Goal: Communication & Community: Answer question/provide support

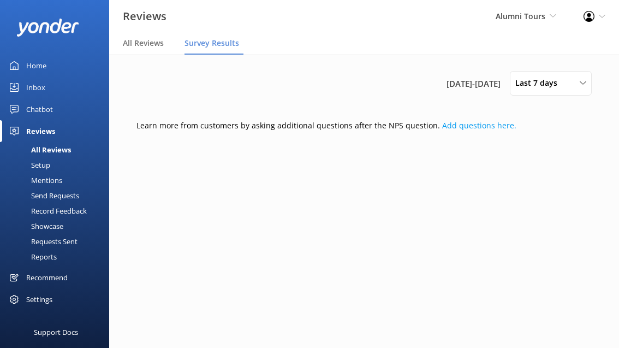
click at [44, 66] on div "Home" at bounding box center [36, 66] width 20 height 22
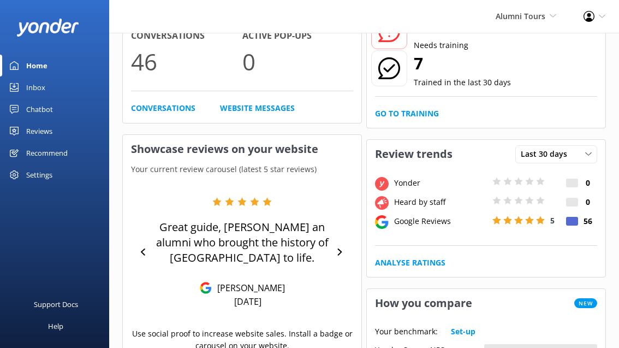
scroll to position [77, 0]
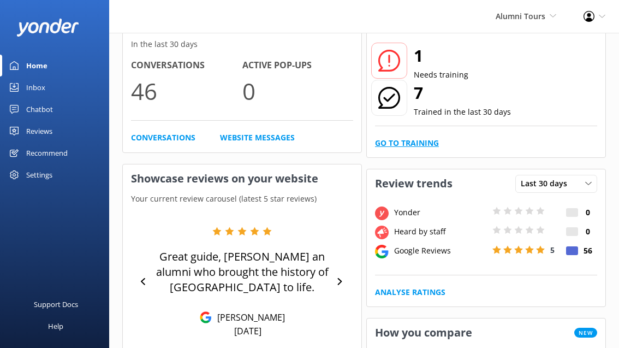
click at [417, 143] on link "Go to Training" at bounding box center [407, 143] width 64 height 12
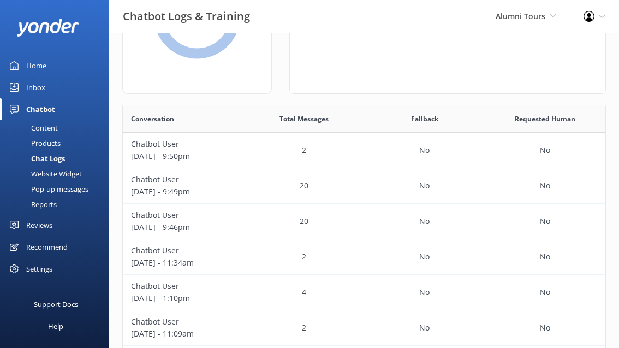
scroll to position [138, 0]
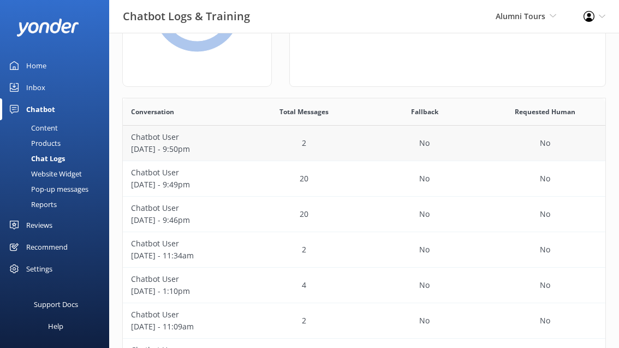
click at [438, 149] on div "No" at bounding box center [424, 142] width 121 height 35
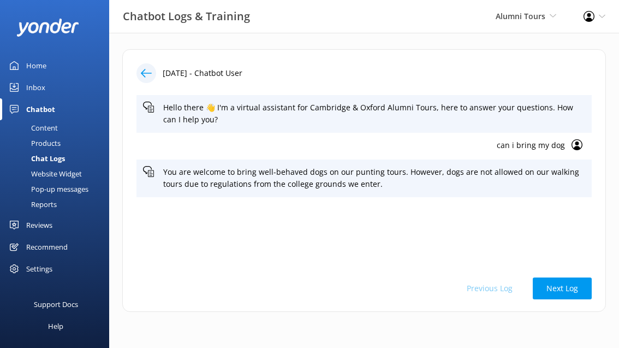
click at [150, 75] on icon at bounding box center [146, 73] width 11 height 11
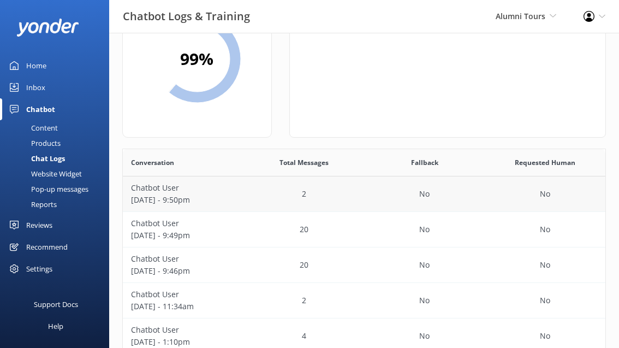
scroll to position [331, 0]
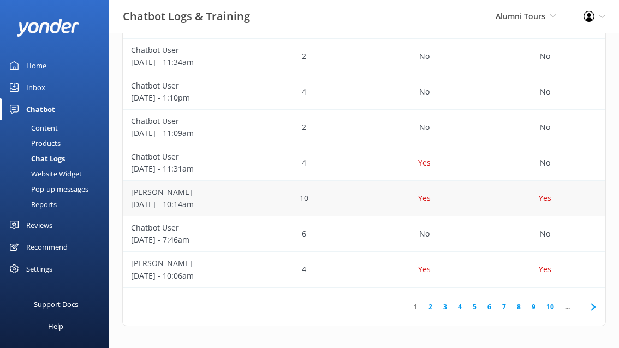
click at [313, 201] on div "10" at bounding box center [303, 198] width 121 height 35
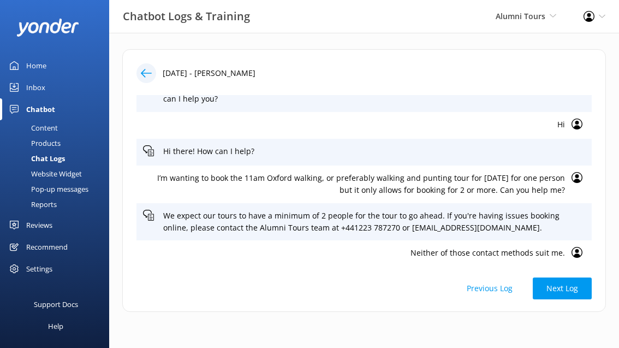
scroll to position [21, 0]
click at [517, 186] on p "I’m wanting to book the 11am Oxford walking, or preferably walking and punting …" at bounding box center [354, 183] width 422 height 25
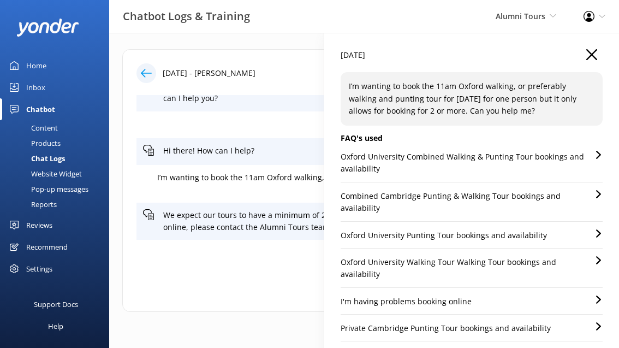
click at [594, 53] on icon "button" at bounding box center [591, 54] width 11 height 11
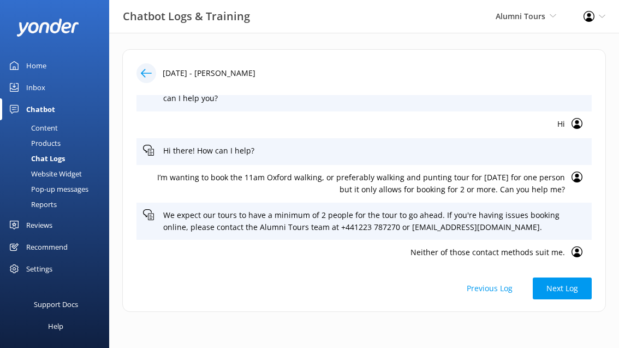
click at [514, 189] on p "I’m wanting to book the 11am Oxford walking, or preferably walking and punting …" at bounding box center [354, 183] width 422 height 25
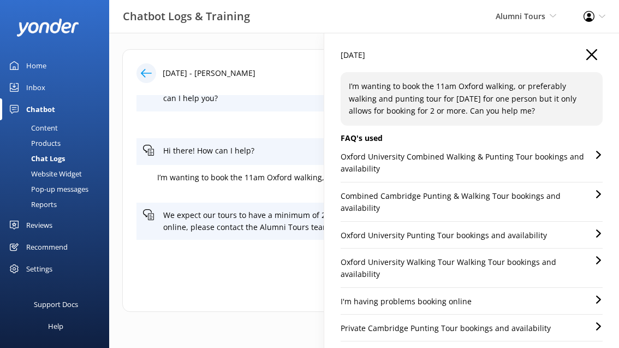
click at [586, 52] on icon "button" at bounding box center [591, 54] width 11 height 11
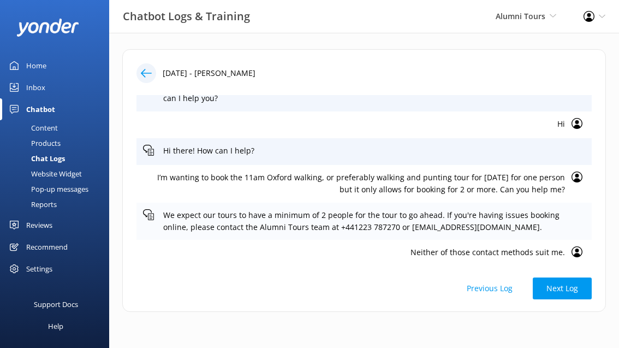
click at [423, 222] on p "We expect our tours to have a minimum of 2 people for the tour to go ahead. If …" at bounding box center [374, 221] width 422 height 25
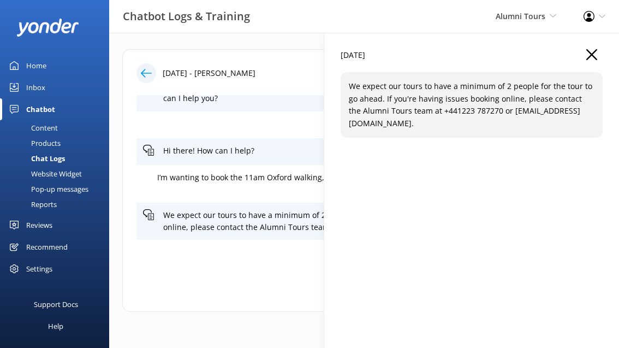
click at [466, 89] on p "We expect our tours to have a minimum of 2 people for the tour to go ahead. If …" at bounding box center [472, 104] width 246 height 49
click at [589, 50] on icon "button" at bounding box center [591, 54] width 11 height 11
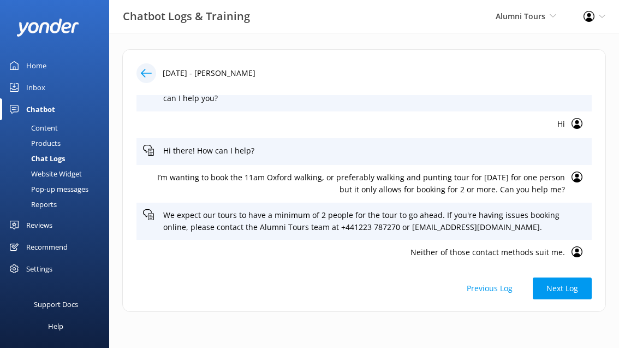
click at [438, 181] on p "I’m wanting to book the 11am Oxford walking, or preferably walking and punting …" at bounding box center [354, 183] width 422 height 25
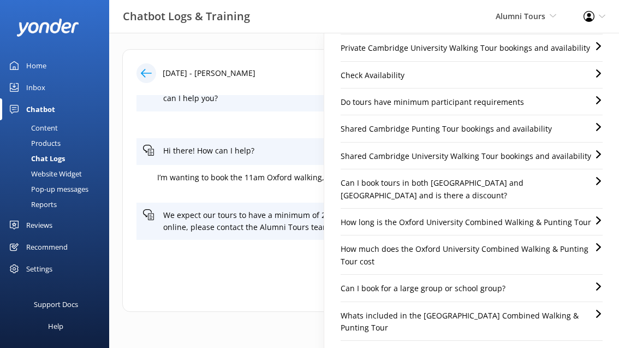
scroll to position [334, 0]
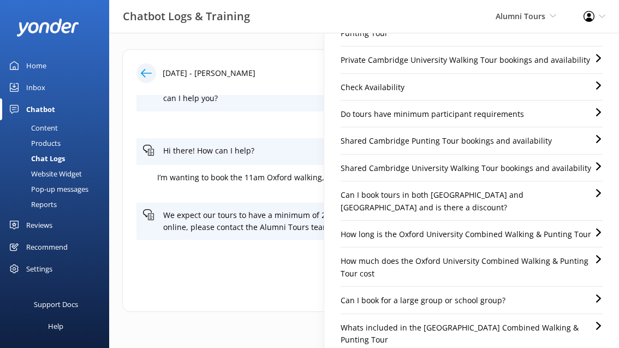
click at [463, 108] on p "Do tours have minimum participant requirements" at bounding box center [431, 114] width 183 height 12
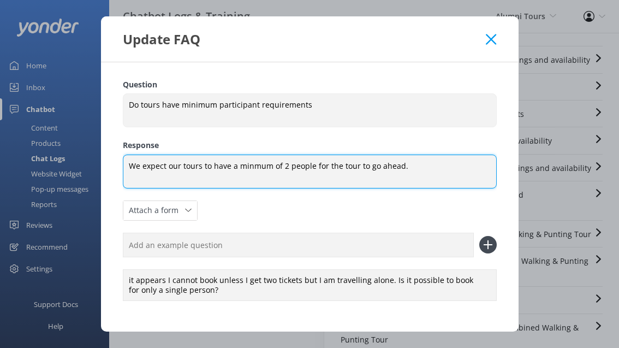
click at [130, 164] on textarea "We expect our tours to have a minmum of 2 people for the tour to go ahead." at bounding box center [310, 171] width 374 height 34
type textarea "SOme We expect our tours to have a minmum of 2 people for the tour to go ahead."
click at [182, 163] on textarea "SOme We expect our tours to have a minmum of 2 people for the tour to go ahead." at bounding box center [310, 171] width 374 height 34
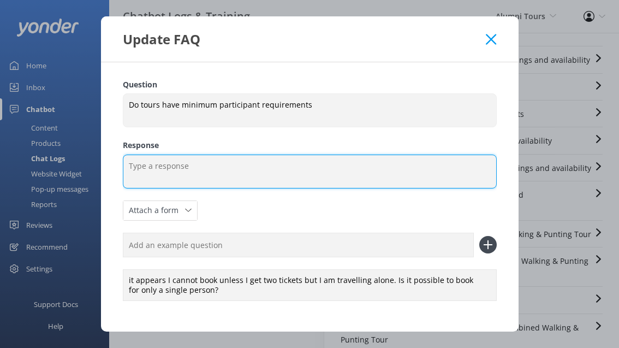
paste textarea "Some tours require a minimum of 2 people for the first scheduled tour to run. A…"
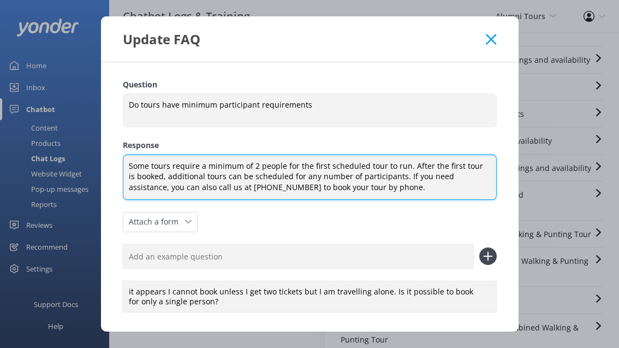
drag, startPoint x: 147, startPoint y: 165, endPoint x: 135, endPoint y: 165, distance: 12.5
click at [135, 165] on textarea "Some tours require a minimum of 2 people for the first scheduled tour to run. A…" at bounding box center [310, 176] width 374 height 45
click at [451, 176] on textarea "Shared tours require a minimum of 2 people for the first scheduled tour to run.…" at bounding box center [310, 176] width 374 height 45
drag, startPoint x: 395, startPoint y: 175, endPoint x: 480, endPoint y: 173, distance: 85.1
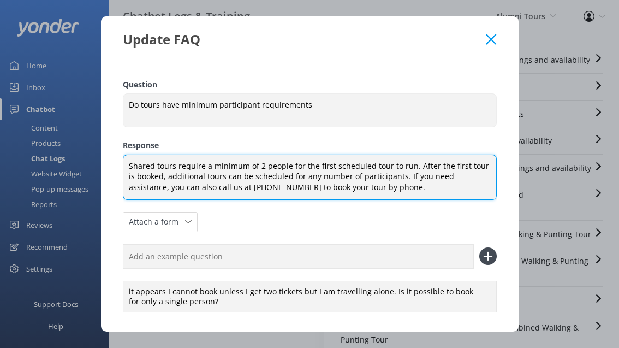
click at [480, 173] on textarea "Shared tours require a minimum of 2 people for the first scheduled tour to run.…" at bounding box center [310, 176] width 374 height 45
type textarea "Shared tours require a minimum of 2 people for the first scheduled tour to run.…"
drag, startPoint x: 393, startPoint y: 191, endPoint x: 154, endPoint y: 145, distance: 242.8
click at [154, 145] on div "Question Do tours have minimum participant requirements Do tours have minimum p…" at bounding box center [310, 197] width 374 height 236
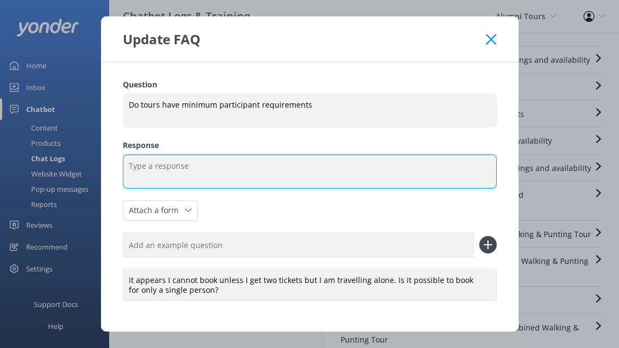
paste textarea "Shared tours require a minimum of 2 people for the first scheduled tour to run.…"
type textarea "Shared tours require a minimum of 2 people for the first scheduled tour to run.…"
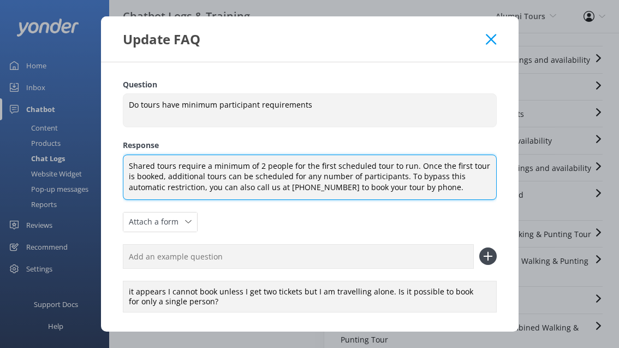
scroll to position [46, 0]
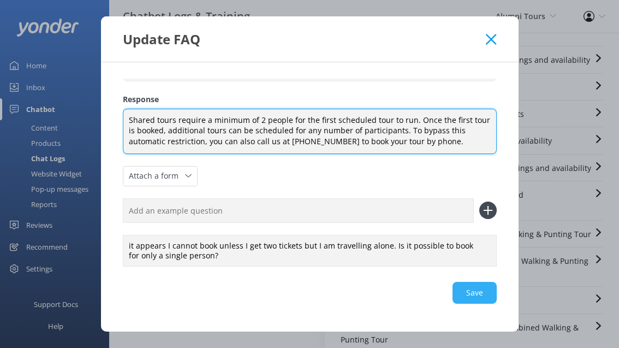
click at [462, 289] on div "Save" at bounding box center [310, 293] width 374 height 22
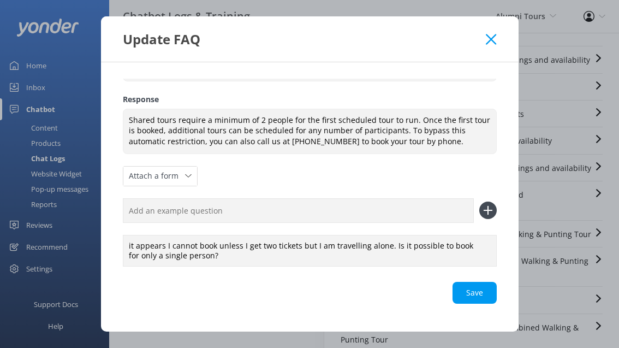
click at [488, 35] on use at bounding box center [491, 39] width 10 height 10
